Goal: Task Accomplishment & Management: Manage account settings

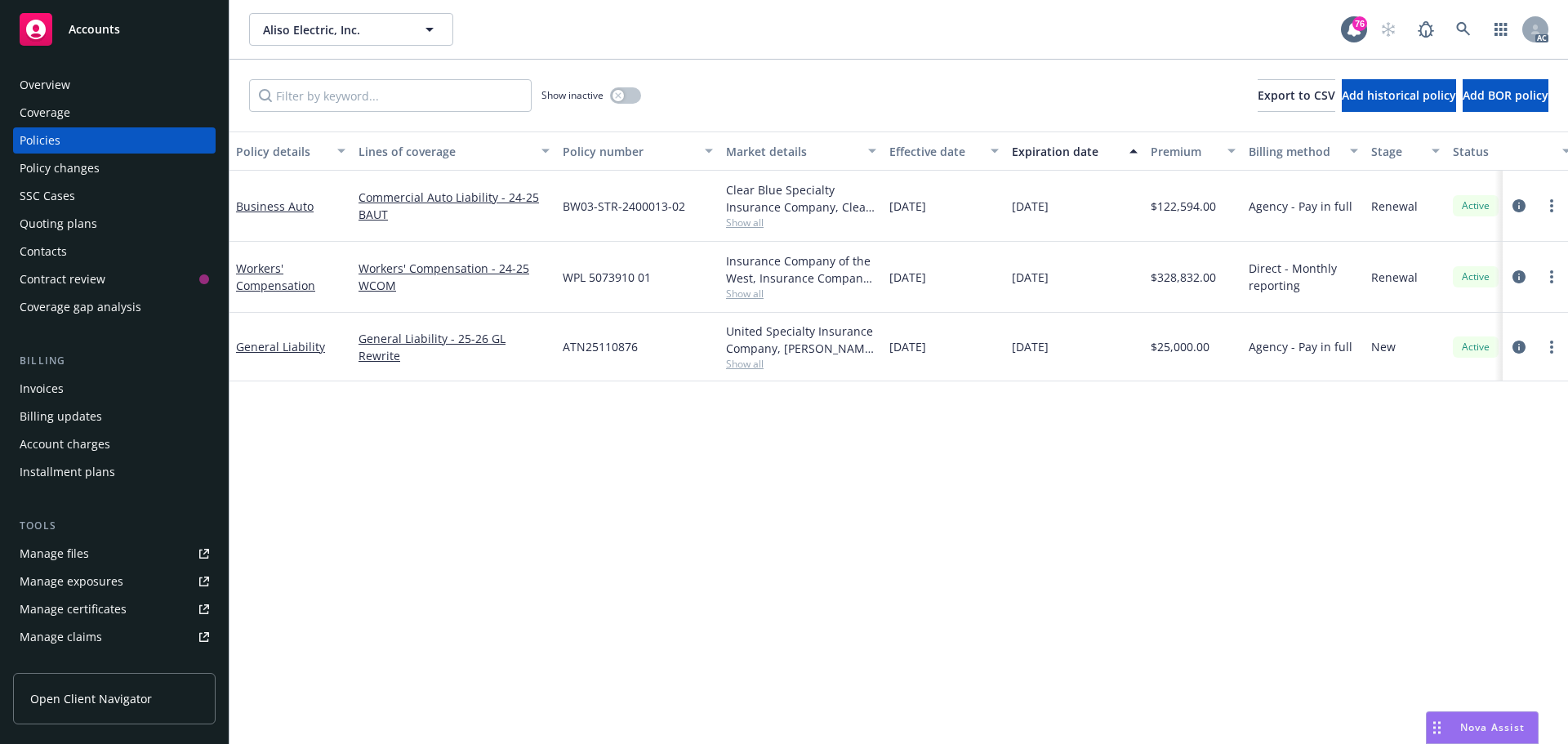
click at [630, 87] on button "button" at bounding box center [626, 96] width 31 height 16
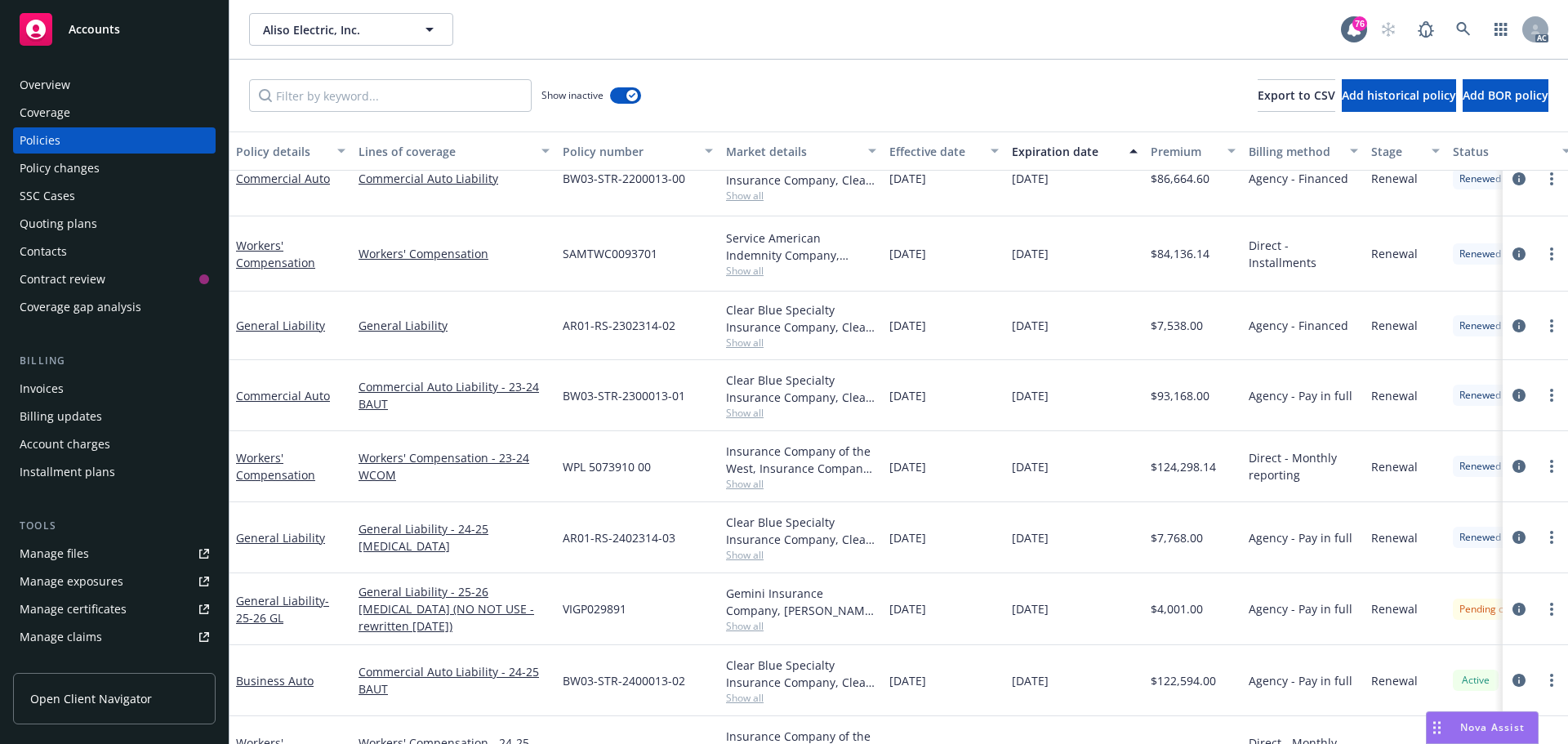
scroll to position [1245, 0]
